Goal: Information Seeking & Learning: Learn about a topic

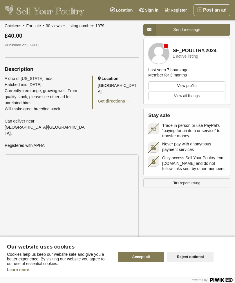
scroll to position [165, 0]
click at [200, 95] on link "View all listings" at bounding box center [186, 96] width 77 height 9
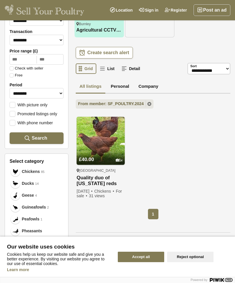
scroll to position [84, 0]
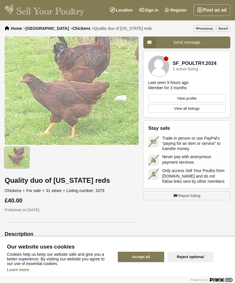
scroll to position [184, 0]
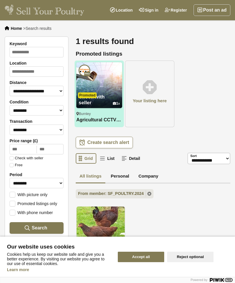
scroll to position [137, 0]
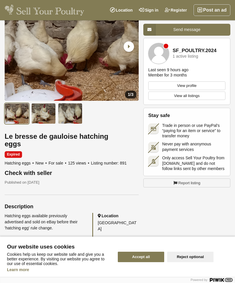
scroll to position [57, 0]
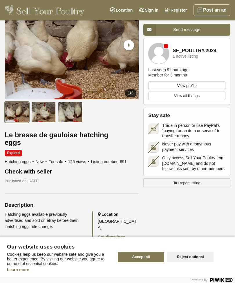
click at [185, 82] on link "View profile" at bounding box center [186, 85] width 77 height 9
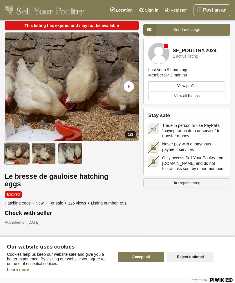
scroll to position [16, 0]
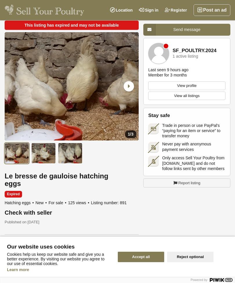
click at [110, 67] on img "1 / 3" at bounding box center [72, 86] width 134 height 108
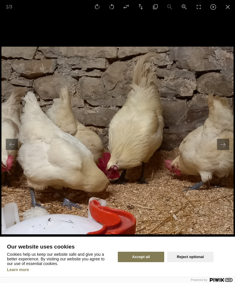
click at [224, 142] on button "Next slide" at bounding box center [223, 144] width 12 height 11
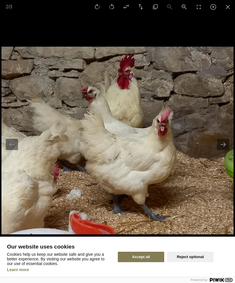
click at [221, 142] on button "Next slide" at bounding box center [223, 144] width 12 height 11
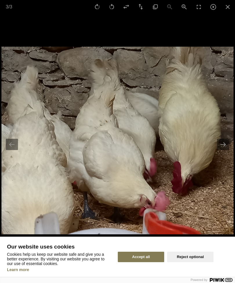
click at [223, 144] on button "Next slide" at bounding box center [223, 144] width 12 height 11
